Goal: Information Seeking & Learning: Check status

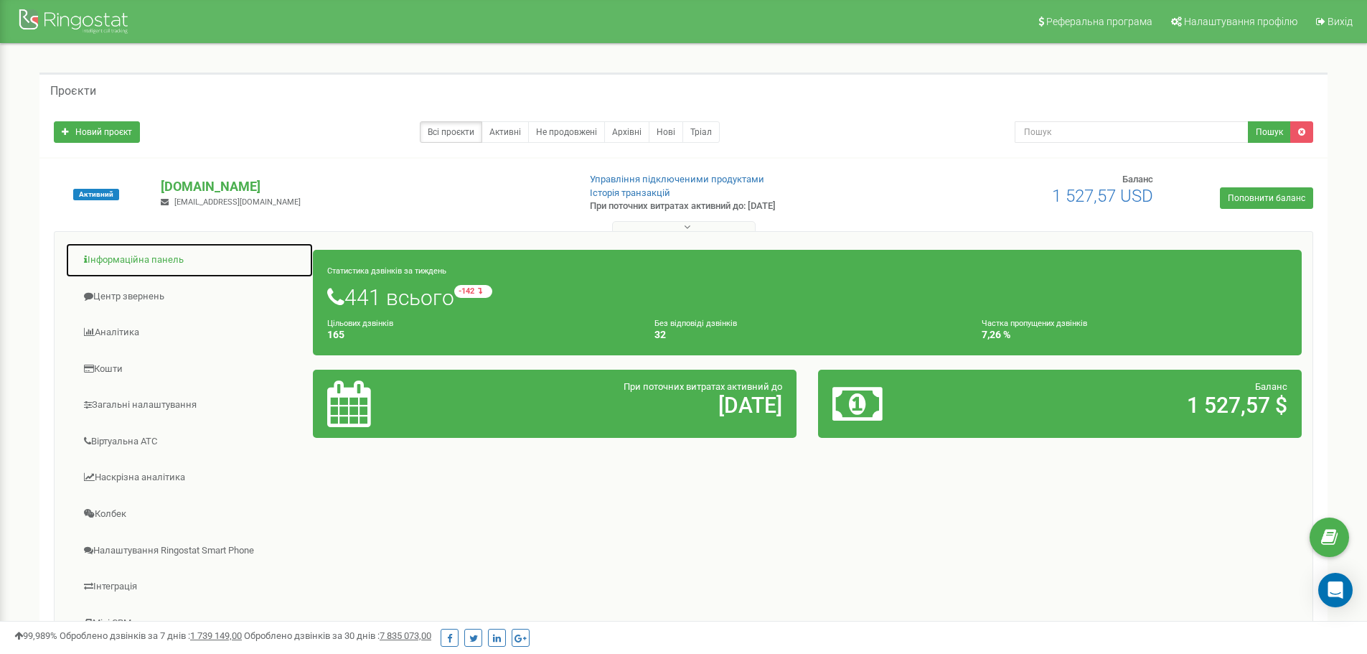
click at [106, 260] on link "Інформаційна панель" at bounding box center [189, 259] width 248 height 35
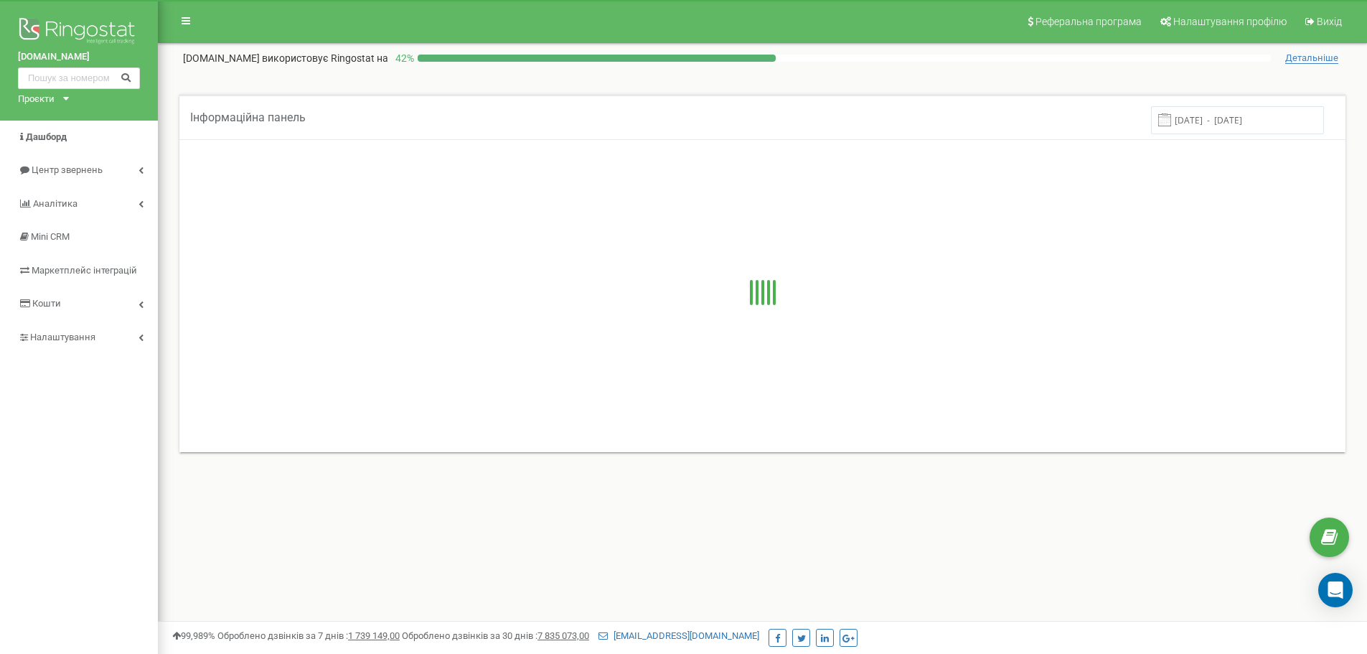
click at [67, 167] on span "Центр звернень" at bounding box center [67, 169] width 71 height 11
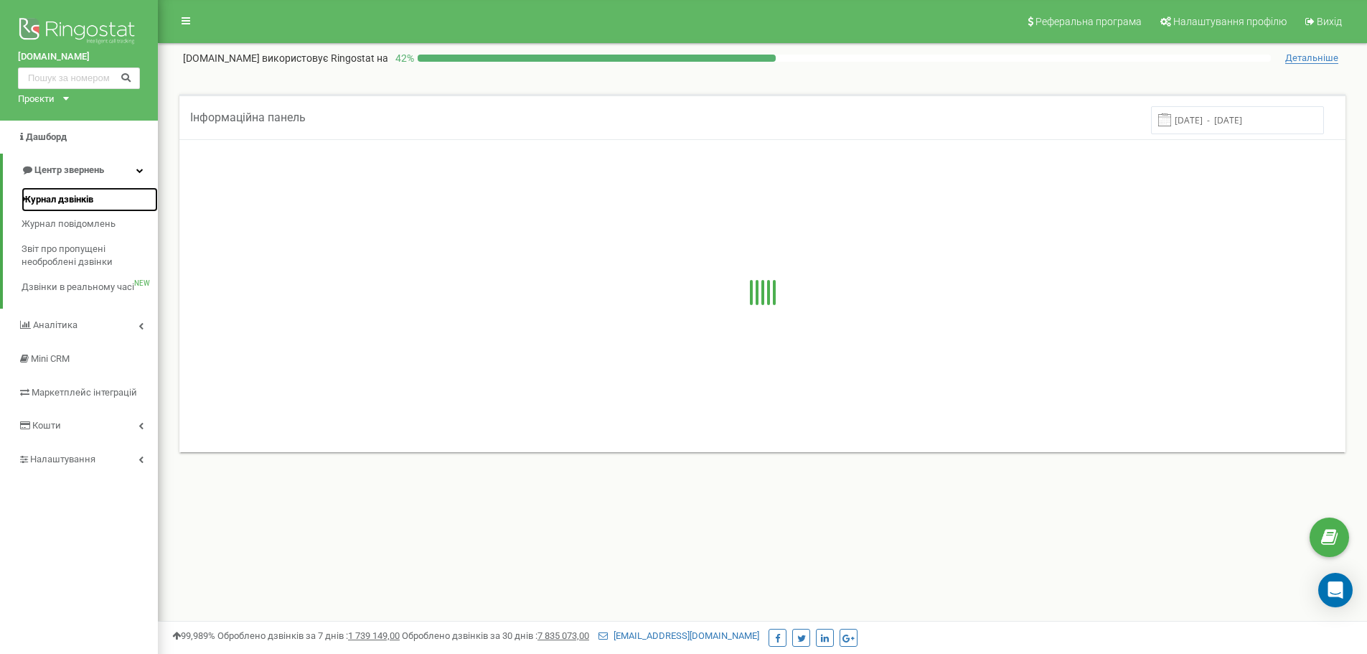
click at [64, 204] on span "Журнал дзвінків" at bounding box center [58, 200] width 72 height 14
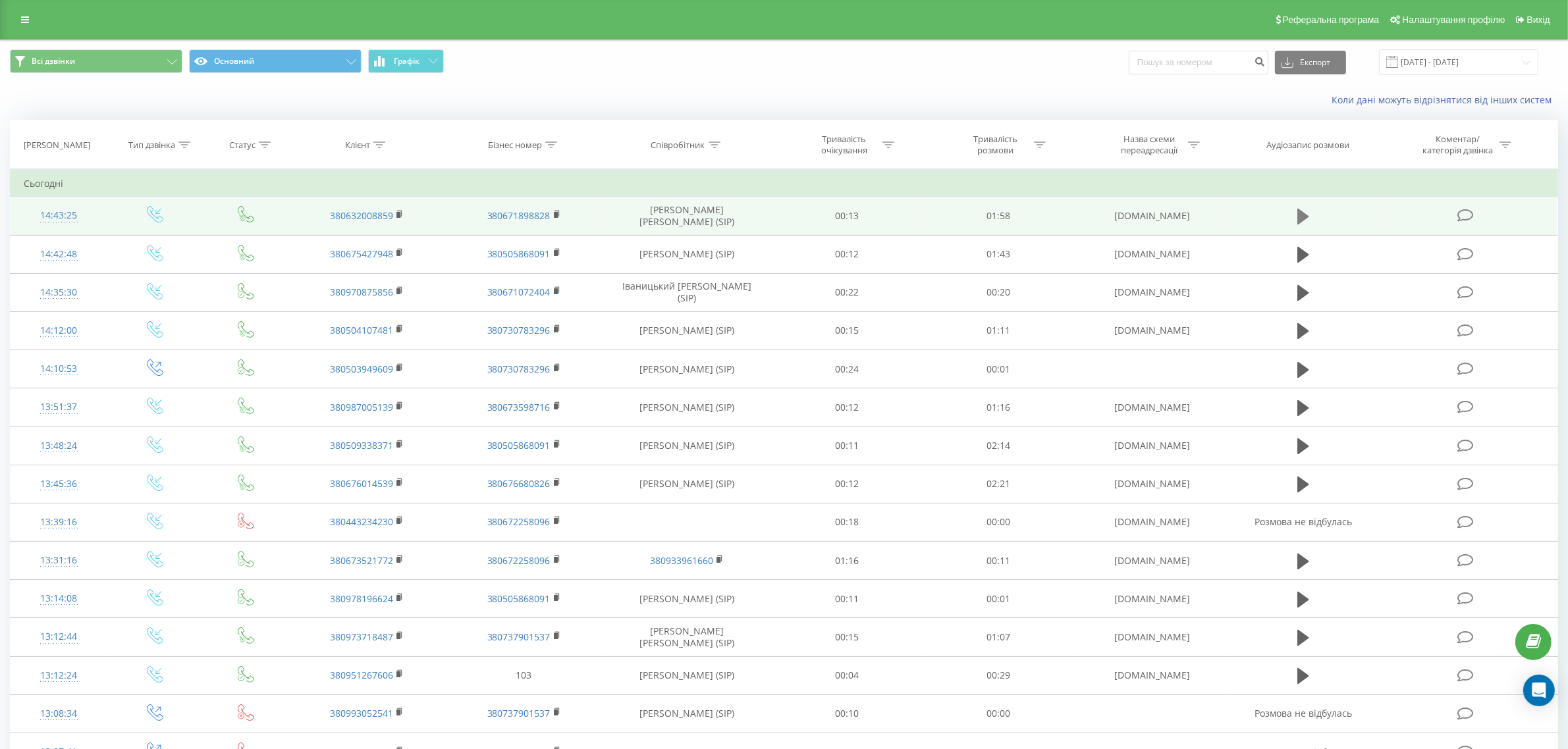
click at [1301, 216] on icon at bounding box center [1303, 216] width 12 height 16
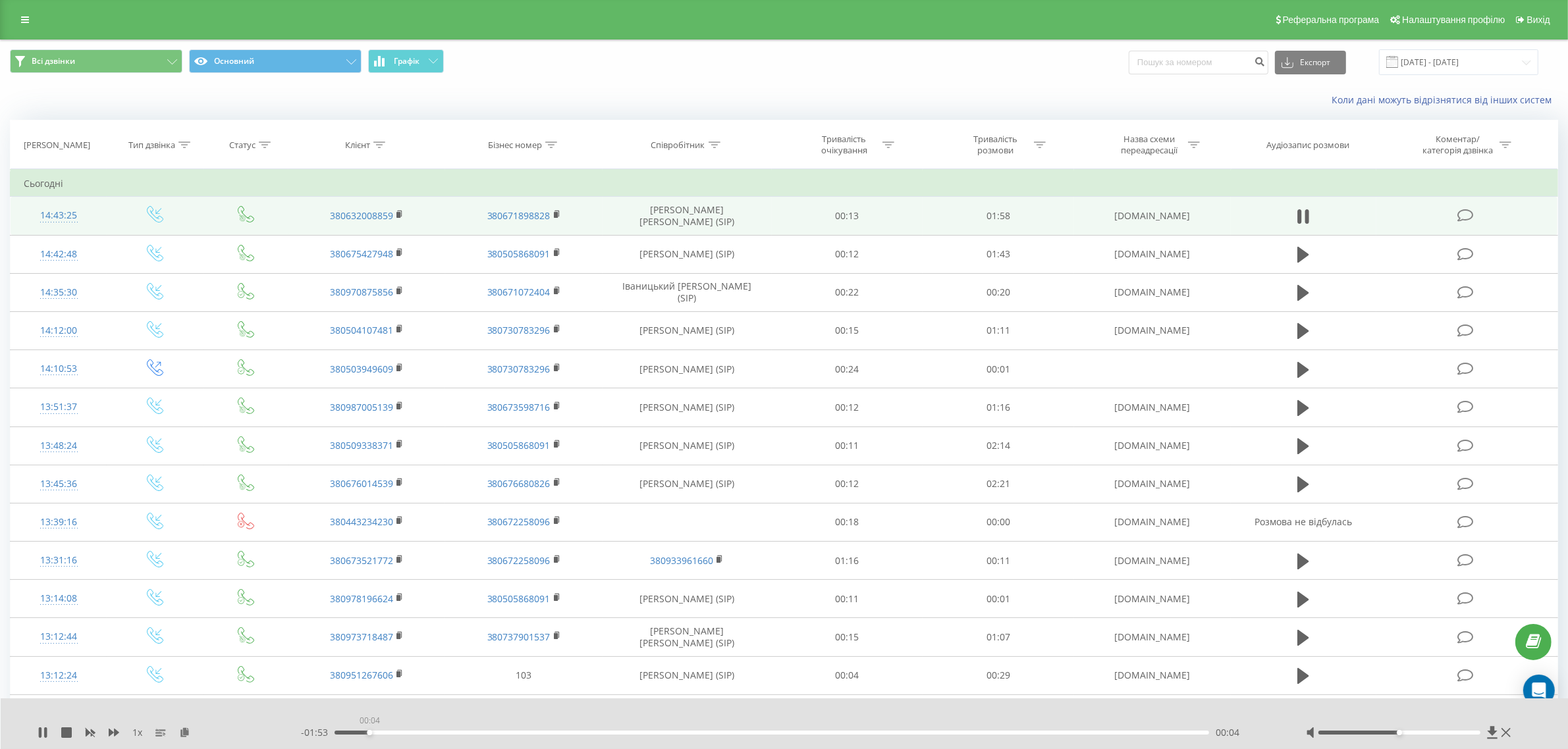
click at [369, 732] on div "00:04" at bounding box center [771, 732] width 875 height 4
click at [409, 735] on div "00:05" at bounding box center [771, 732] width 875 height 4
click at [455, 734] on div "00:10" at bounding box center [771, 732] width 875 height 4
click at [39, 732] on icon at bounding box center [39, 732] width 3 height 10
click at [581, 731] on div "00:33" at bounding box center [771, 732] width 875 height 4
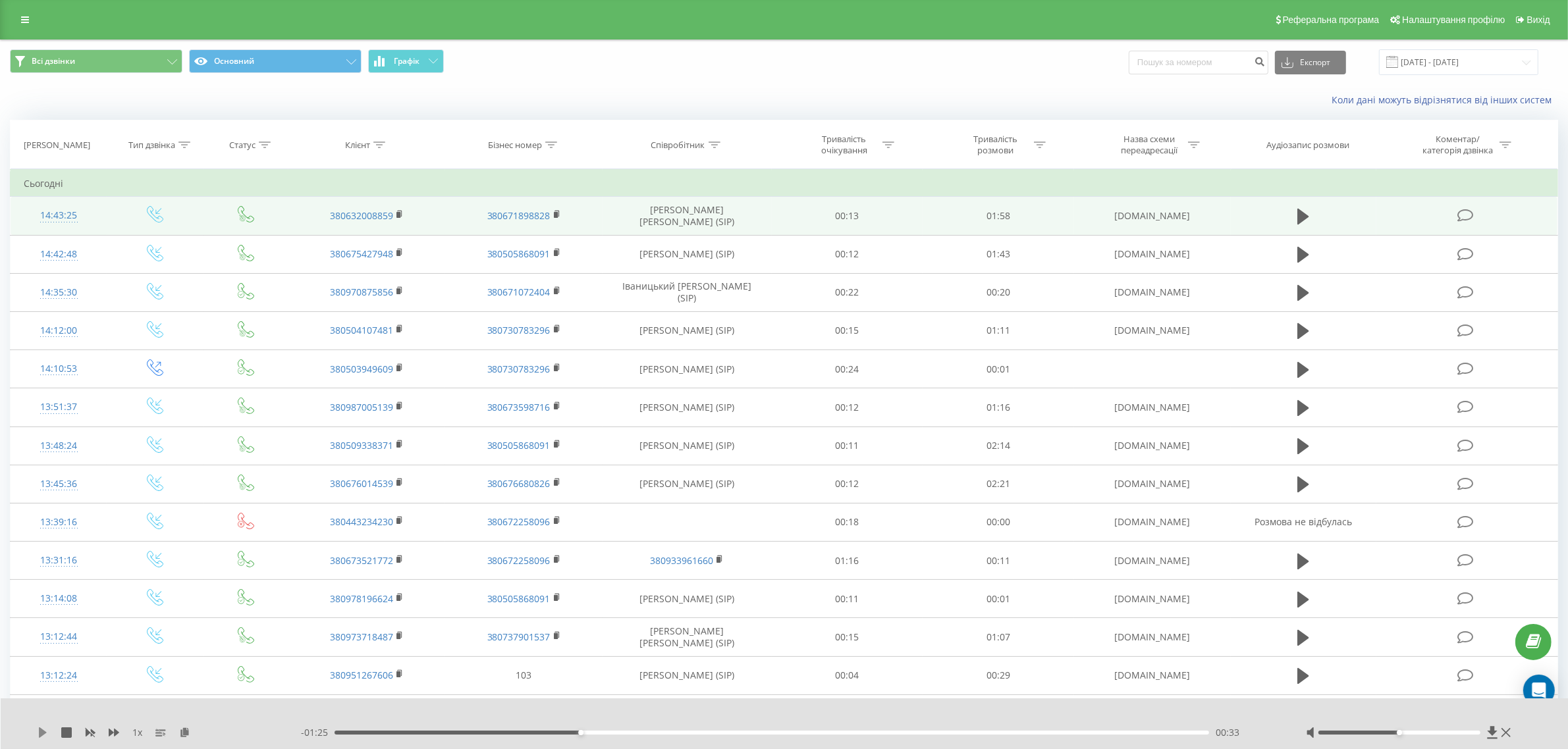
click at [43, 728] on icon at bounding box center [42, 732] width 10 height 10
click at [529, 732] on div "00:26" at bounding box center [771, 732] width 875 height 4
click at [43, 732] on icon at bounding box center [42, 732] width 10 height 10
click at [43, 732] on icon at bounding box center [42, 732] width 8 height 10
click at [43, 732] on icon at bounding box center [42, 732] width 10 height 10
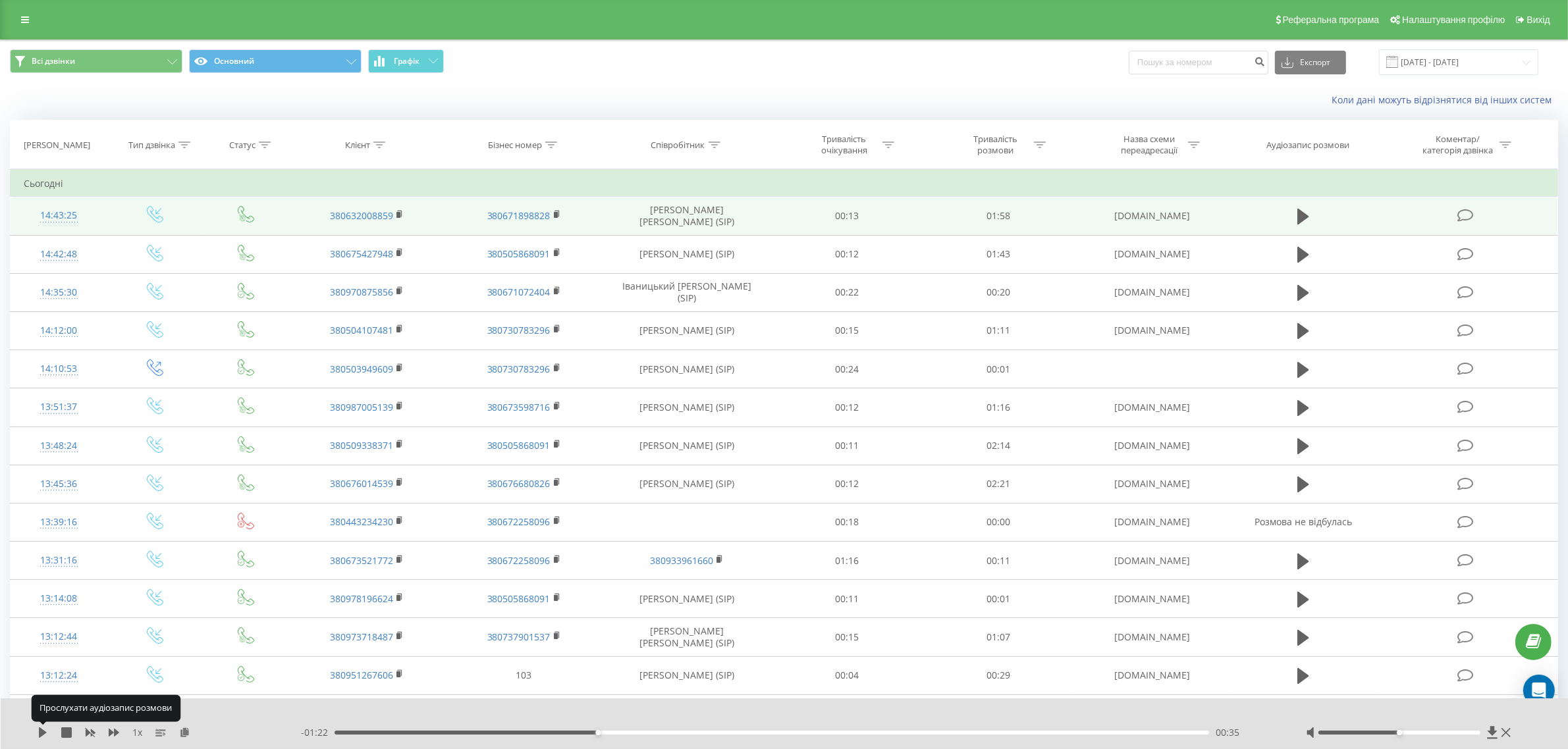
click at [43, 732] on icon at bounding box center [42, 732] width 8 height 10
click at [43, 732] on icon at bounding box center [42, 732] width 10 height 10
click at [43, 732] on icon at bounding box center [42, 732] width 8 height 10
click at [43, 732] on icon at bounding box center [42, 732] width 10 height 10
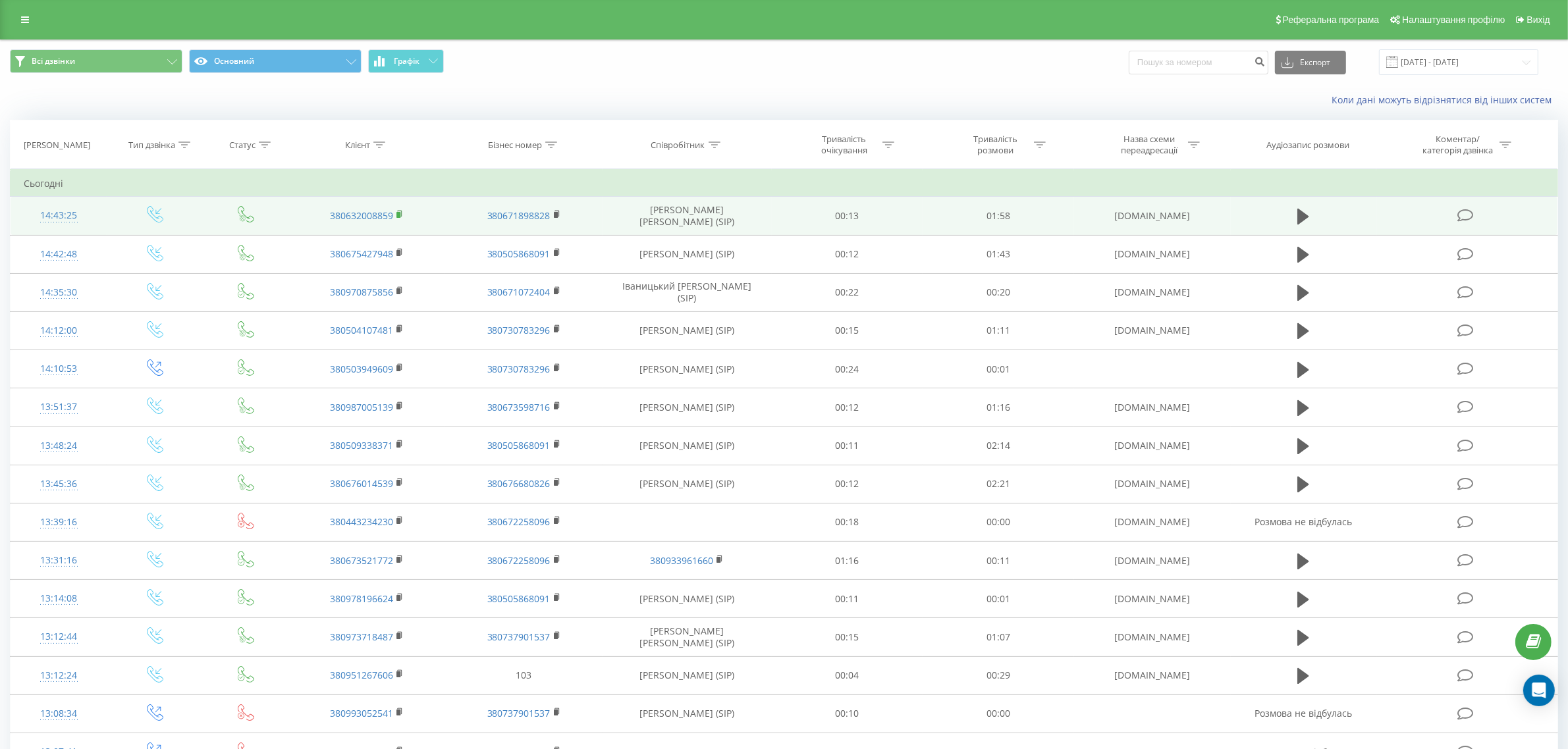
click at [397, 216] on icon at bounding box center [400, 215] width 7 height 9
